Goal: Transaction & Acquisition: Purchase product/service

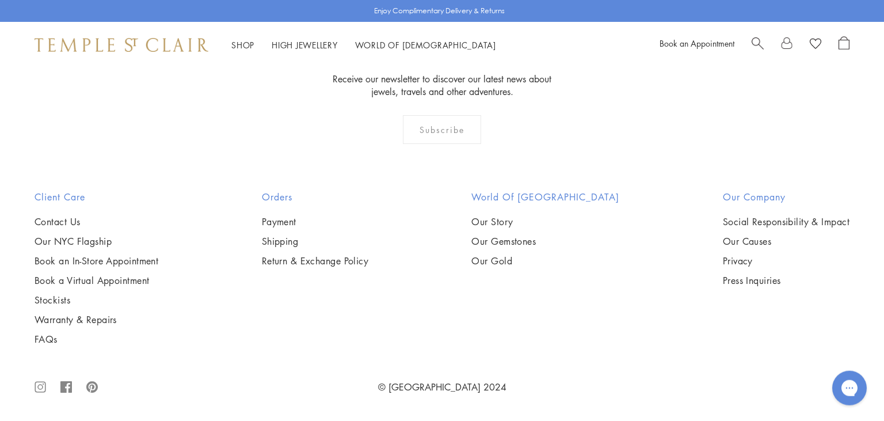
scroll to position [3511, 0]
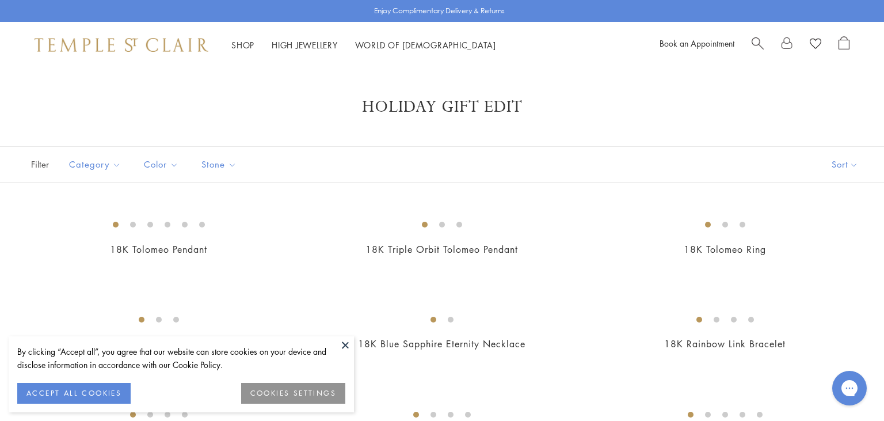
click at [342, 346] on button at bounding box center [345, 344] width 17 height 17
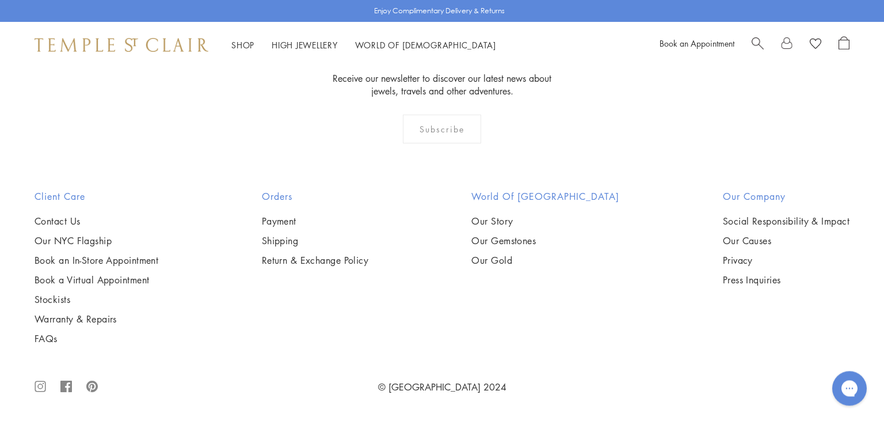
scroll to position [7249, 0]
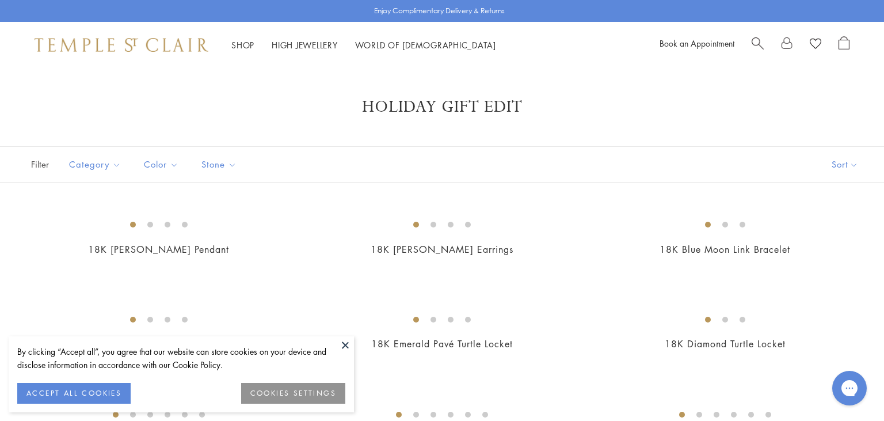
click at [345, 344] on button at bounding box center [345, 344] width 17 height 17
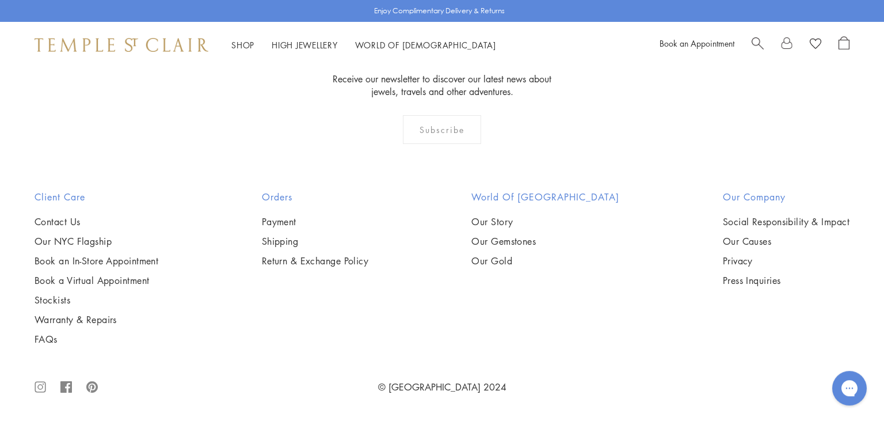
scroll to position [660, 0]
